Goal: Find specific page/section: Find specific page/section

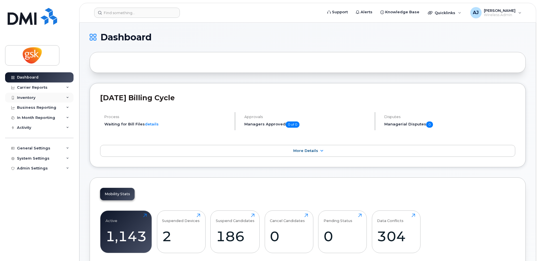
click at [34, 95] on div "Inventory" at bounding box center [39, 98] width 68 height 10
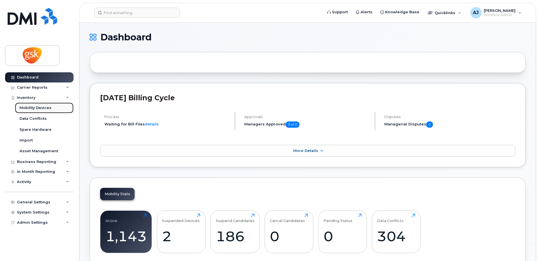
click at [40, 108] on div "Mobility Devices" at bounding box center [36, 108] width 32 height 5
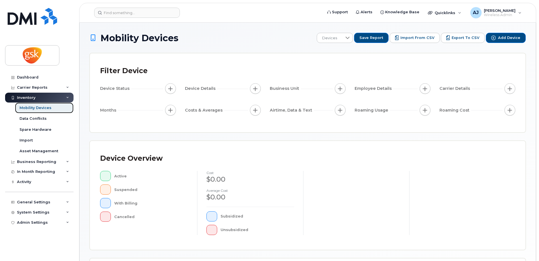
scroll to position [128, 0]
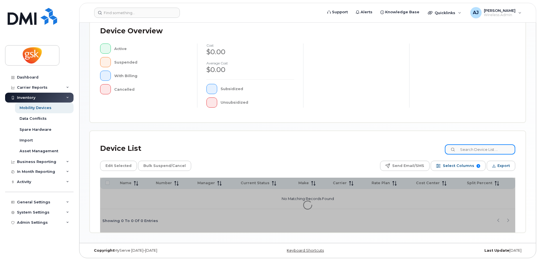
click at [486, 150] on input at bounding box center [480, 150] width 70 height 10
type input "laura burke"
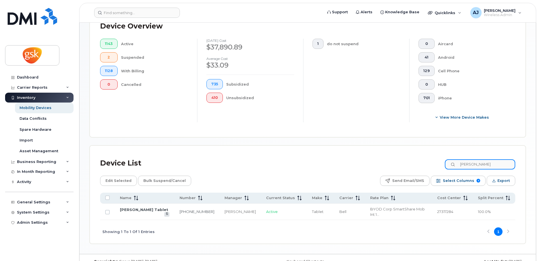
scroll to position [153, 0]
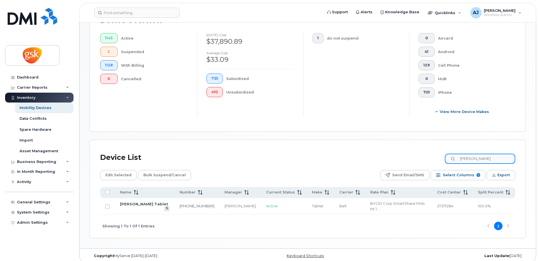
click at [485, 159] on input "laura burke" at bounding box center [480, 159] width 70 height 10
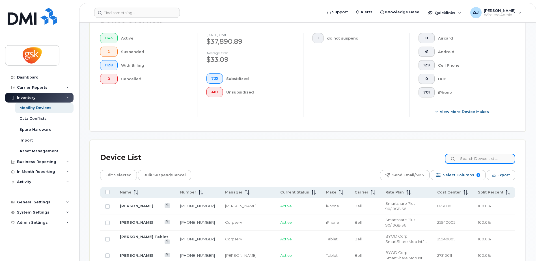
click at [474, 161] on input at bounding box center [480, 159] width 70 height 10
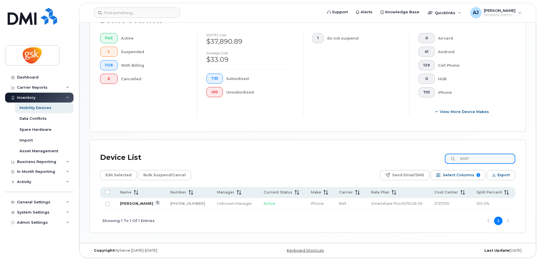
type input "8667"
click at [133, 203] on link "[PERSON_NAME]" at bounding box center [136, 203] width 33 height 5
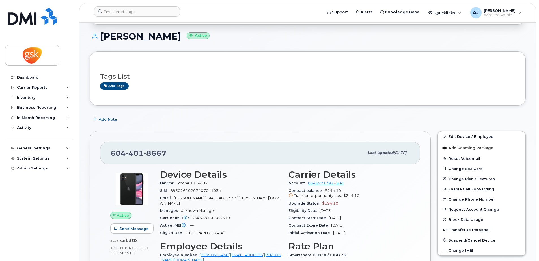
scroll to position [57, 0]
